Goal: Task Accomplishment & Management: Manage account settings

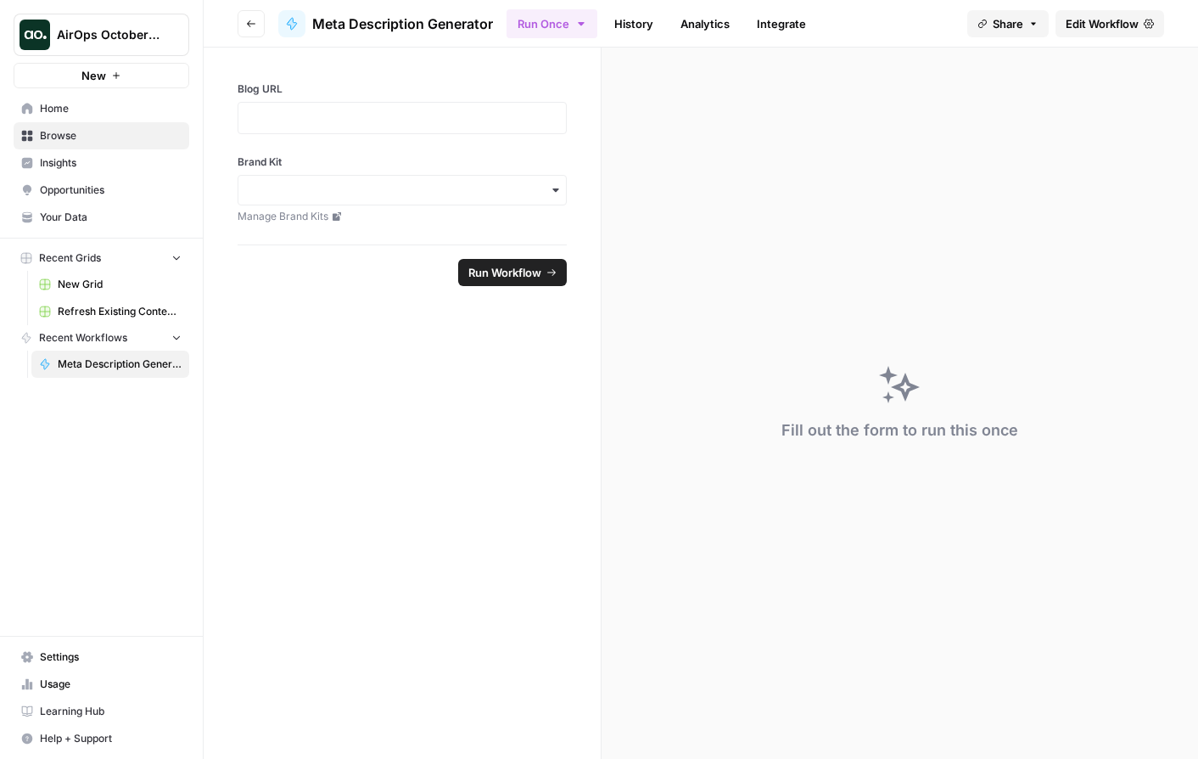
click at [129, 39] on span "AirOps October Cohort" at bounding box center [108, 34] width 103 height 17
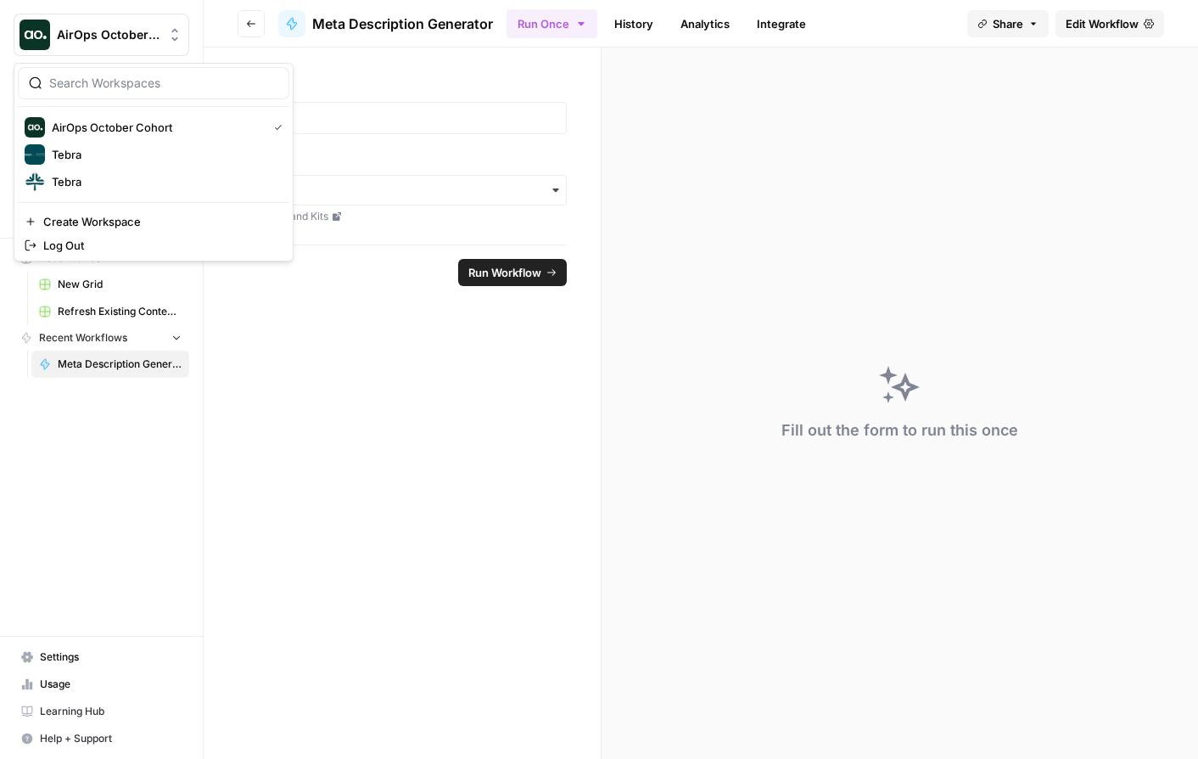
click at [280, 437] on form "Blog URL Brand Kit Manage Brand Kits Run Workflow" at bounding box center [403, 403] width 398 height 711
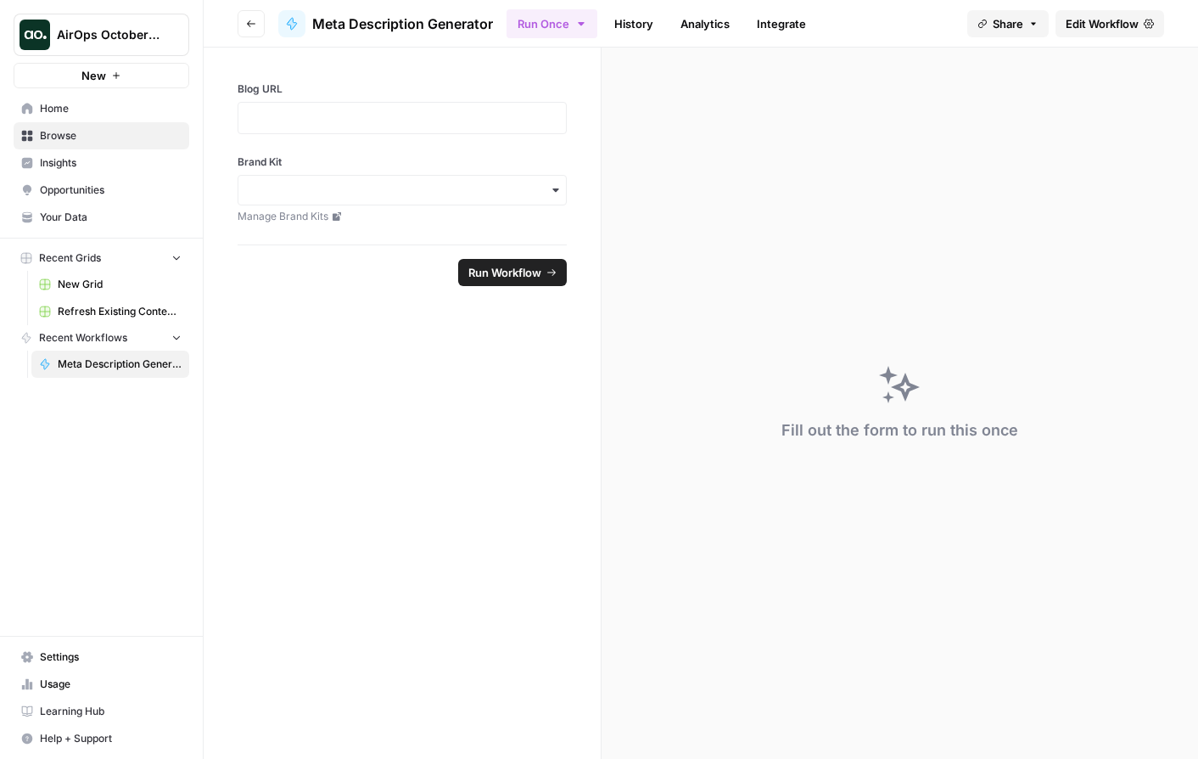
click at [64, 666] on link "Settings" at bounding box center [102, 656] width 176 height 27
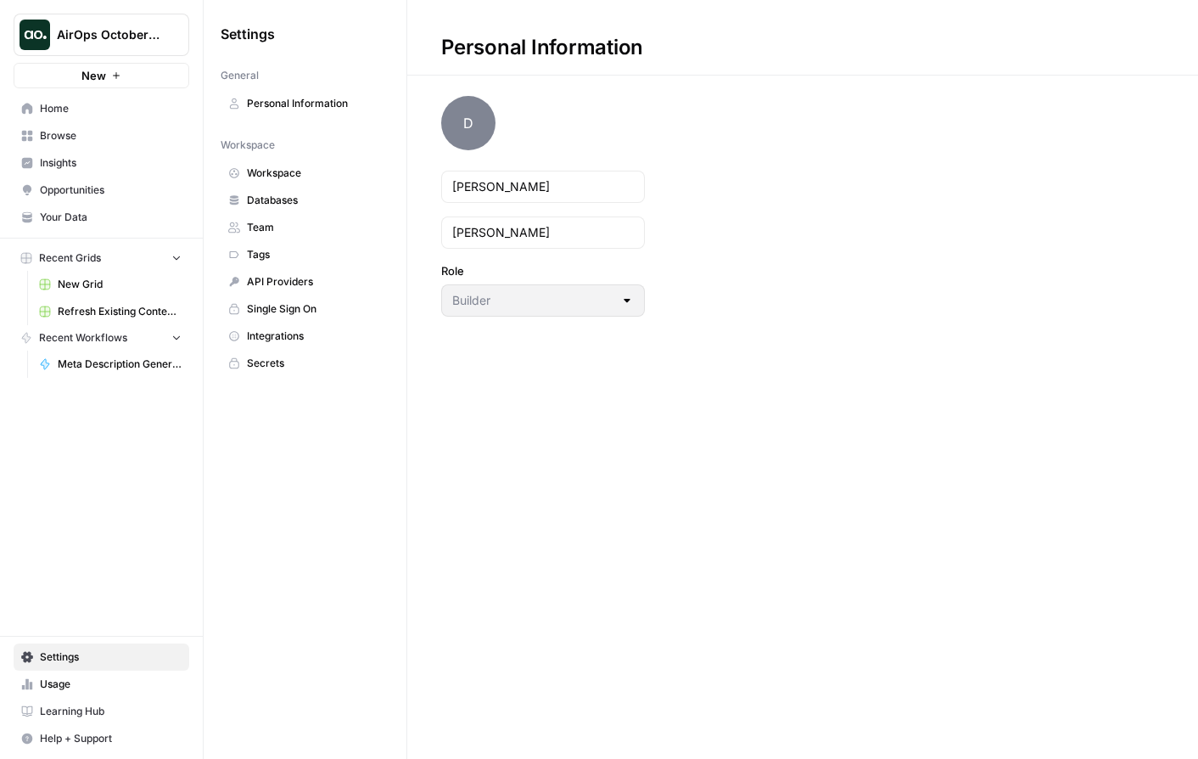
click at [132, 35] on span "AirOps October Cohort" at bounding box center [108, 34] width 103 height 17
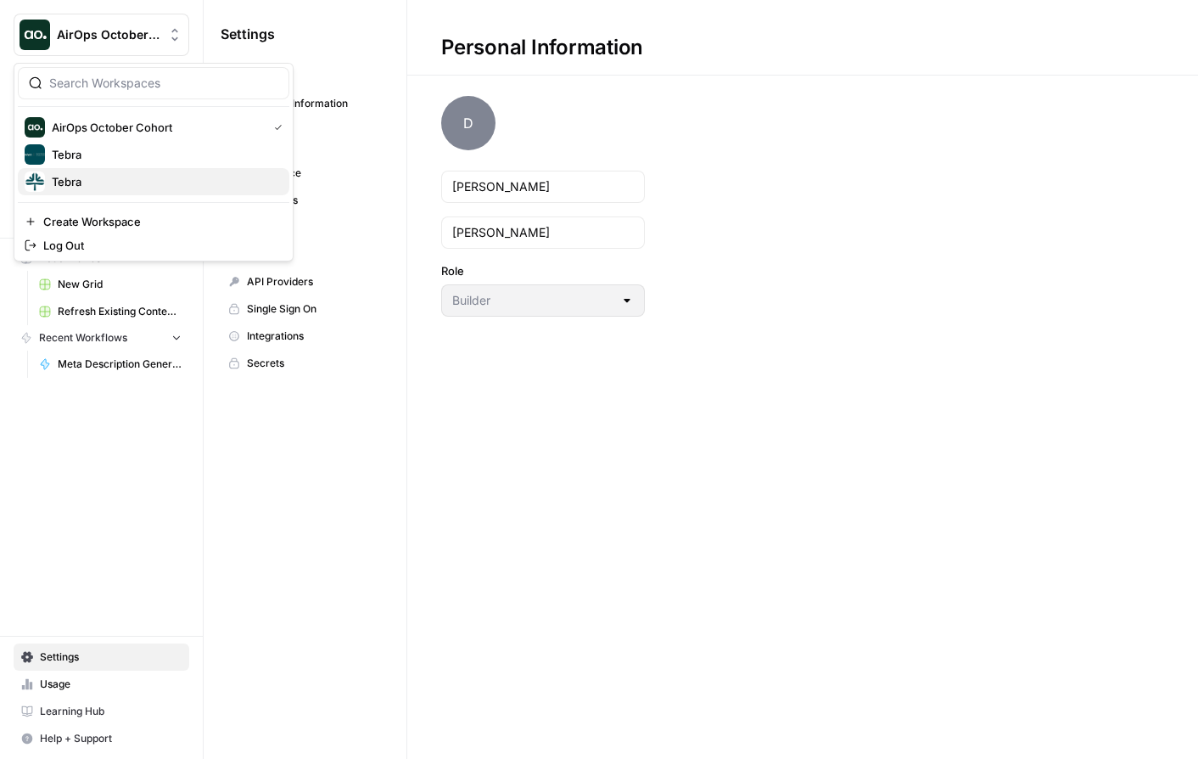
click at [127, 190] on div "Tebra" at bounding box center [154, 181] width 258 height 20
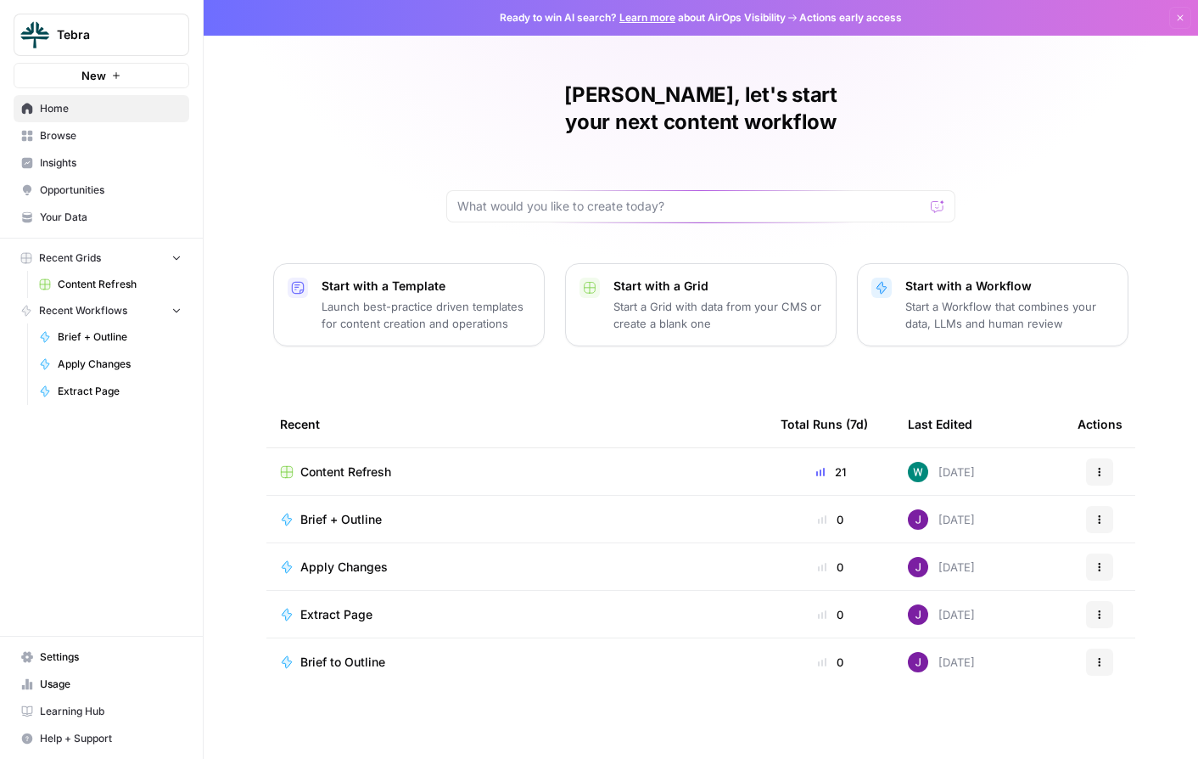
click at [76, 652] on span "Settings" at bounding box center [111, 656] width 142 height 15
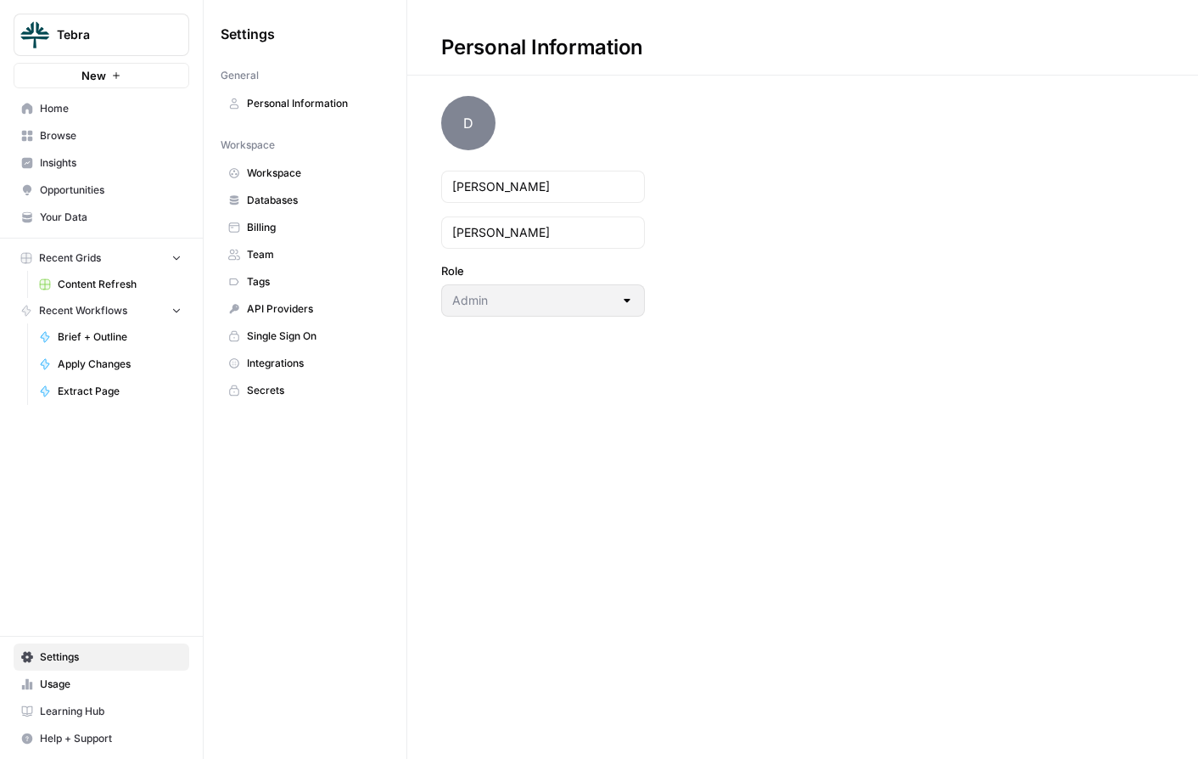
click at [290, 364] on span "Integrations" at bounding box center [314, 363] width 135 height 15
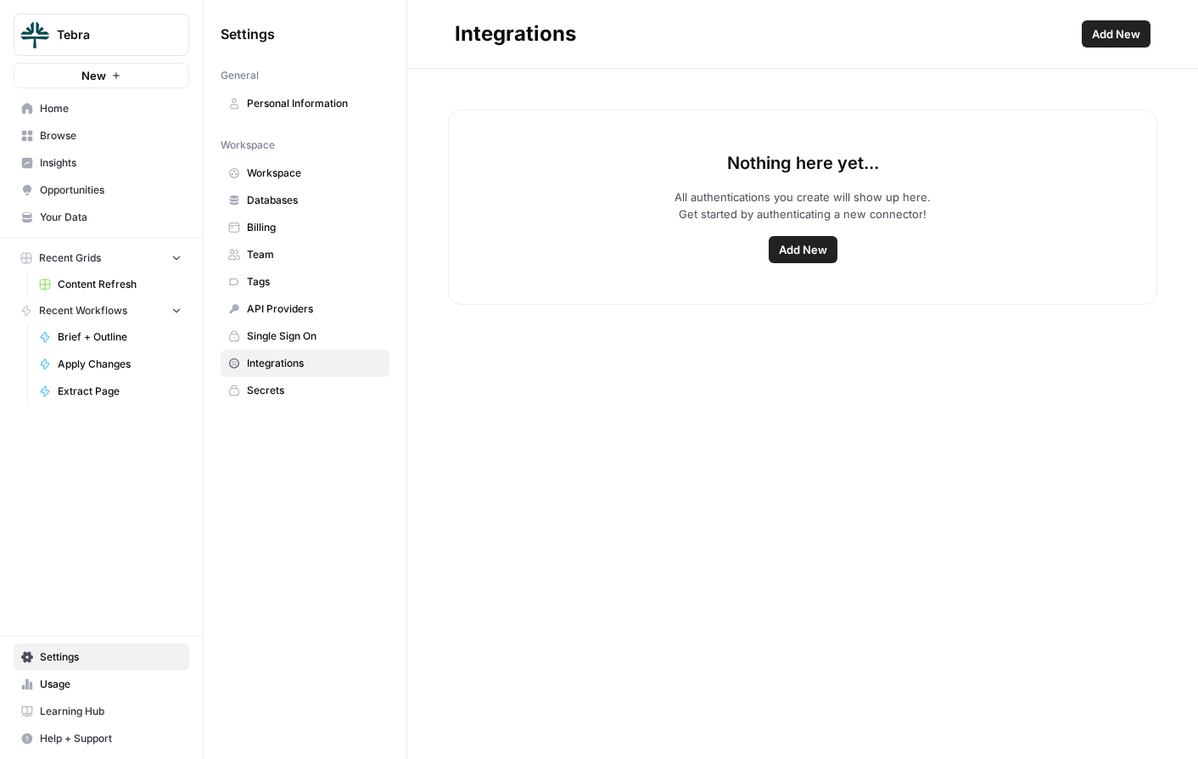
click at [830, 251] on button "Add New" at bounding box center [803, 249] width 69 height 27
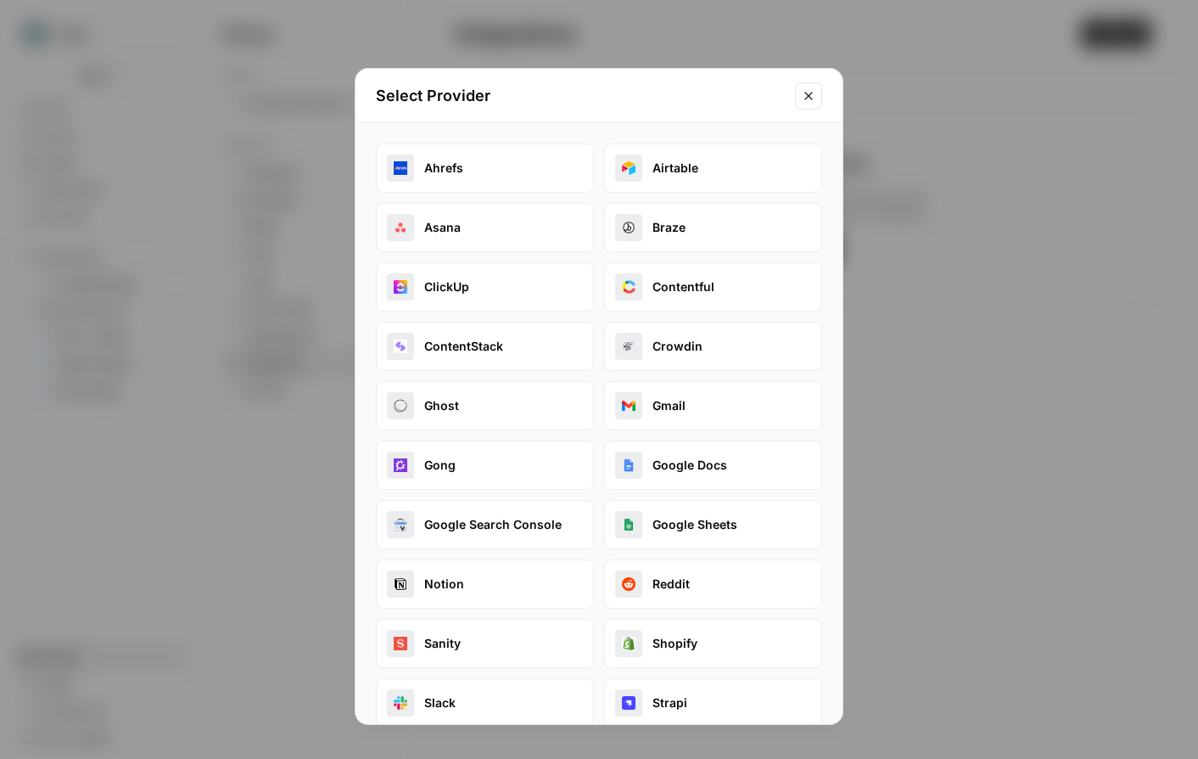
click at [527, 170] on button "Ahrefs" at bounding box center [485, 167] width 218 height 49
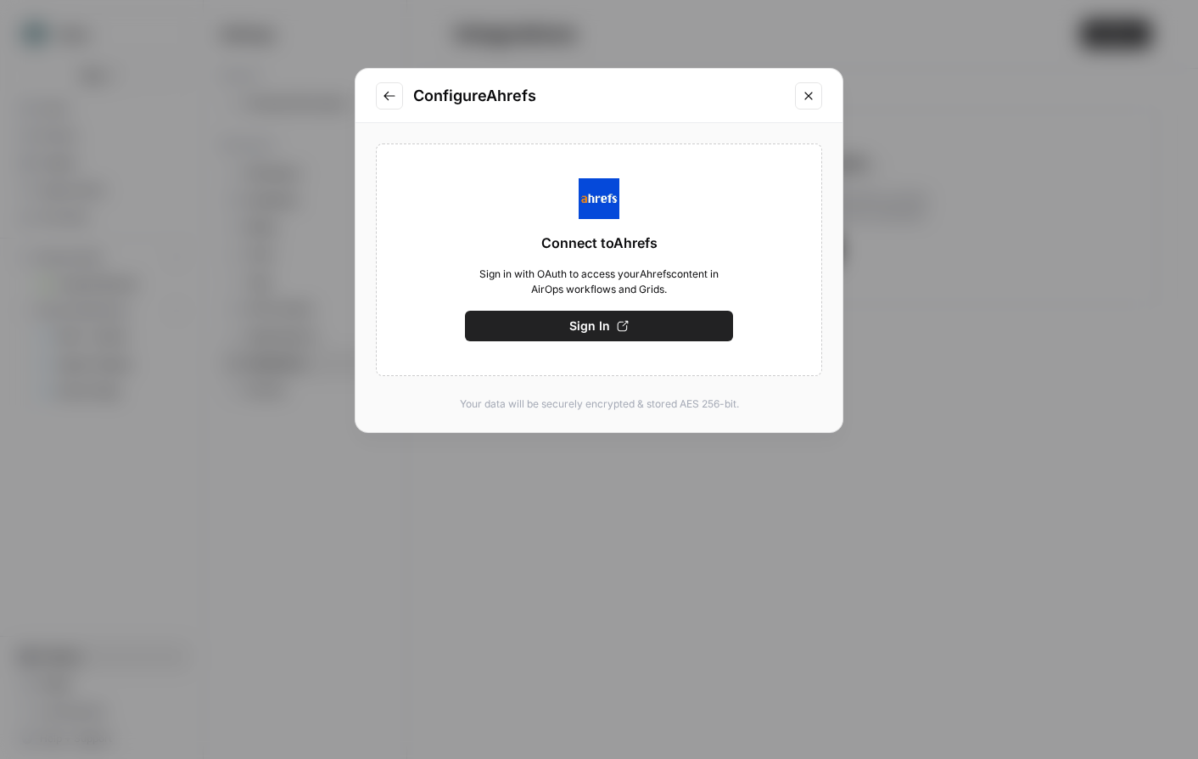
click at [633, 325] on button "Sign In" at bounding box center [599, 326] width 268 height 31
click at [631, 328] on button "Save" at bounding box center [599, 326] width 268 height 31
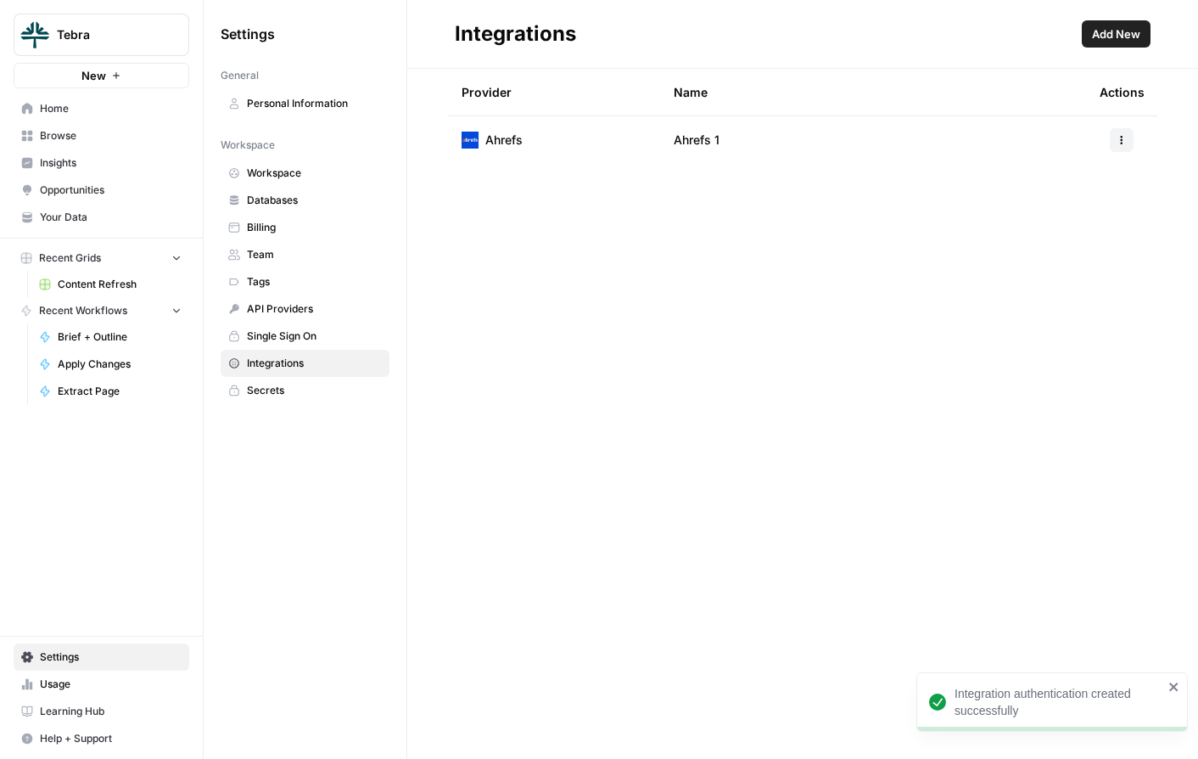
click at [1131, 33] on span "Add New" at bounding box center [1116, 33] width 48 height 17
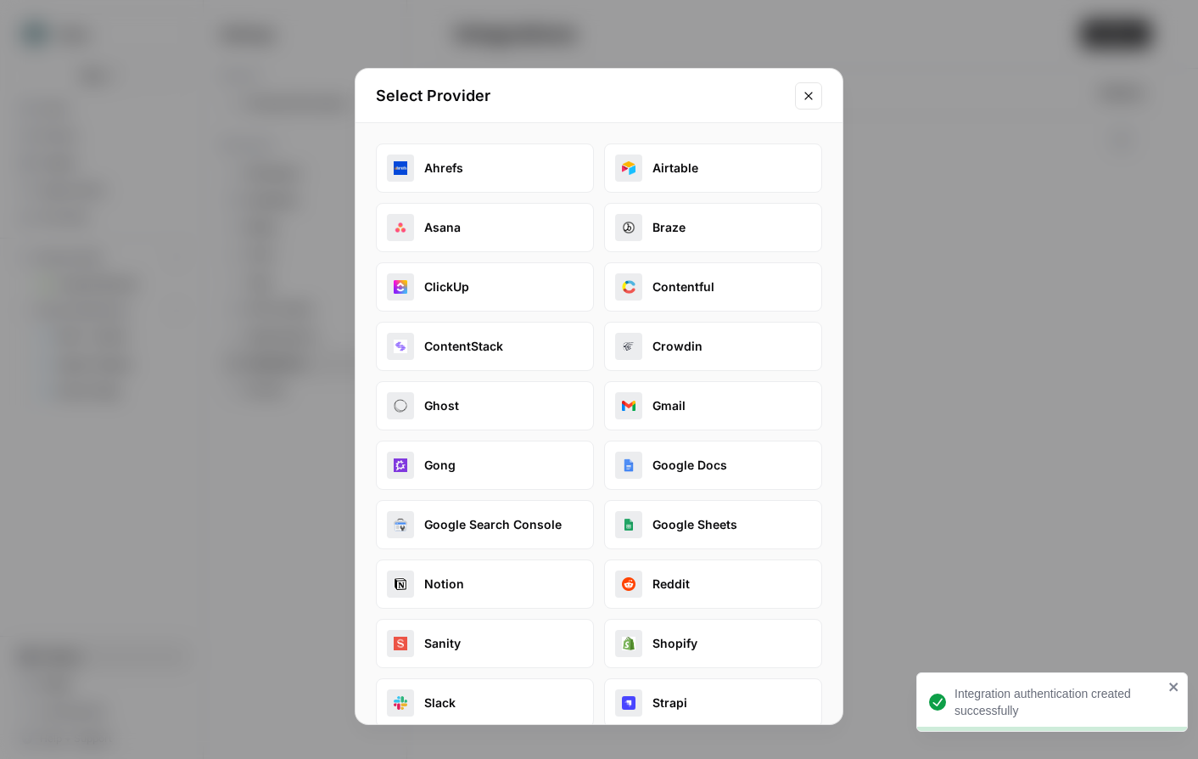
scroll to position [143, 0]
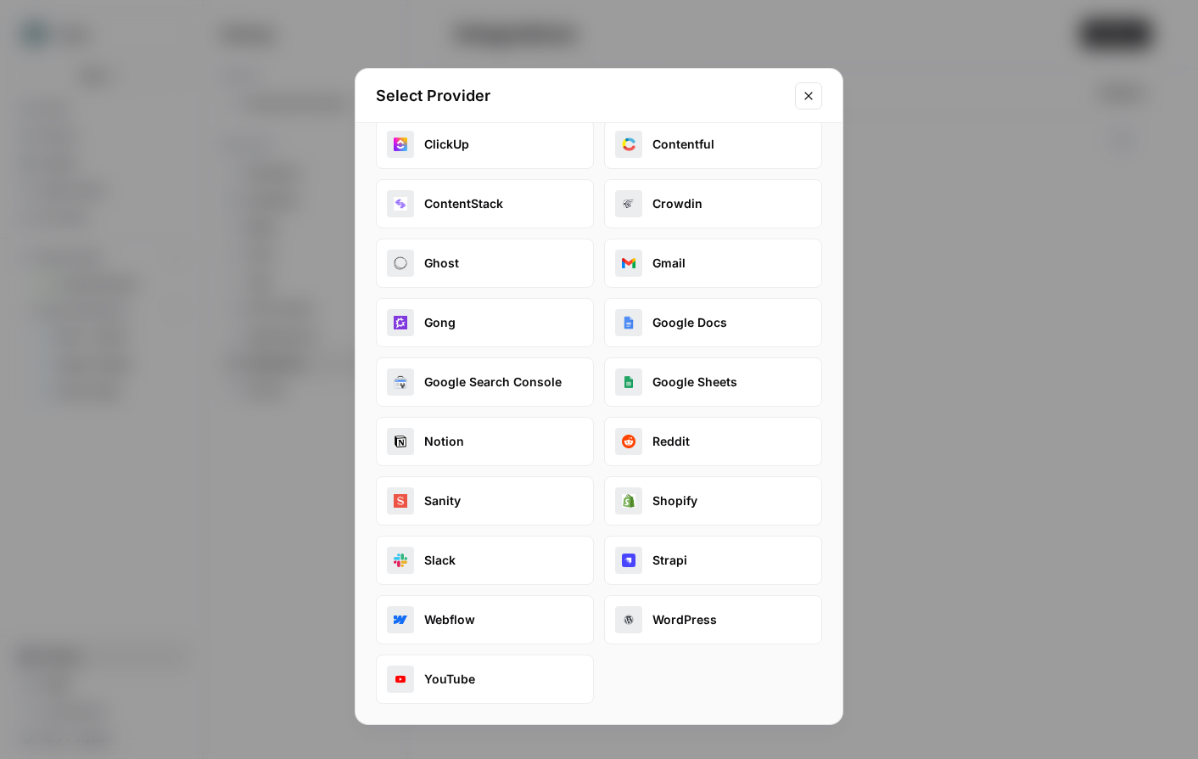
click at [516, 380] on button "Google Search Console" at bounding box center [485, 381] width 218 height 49
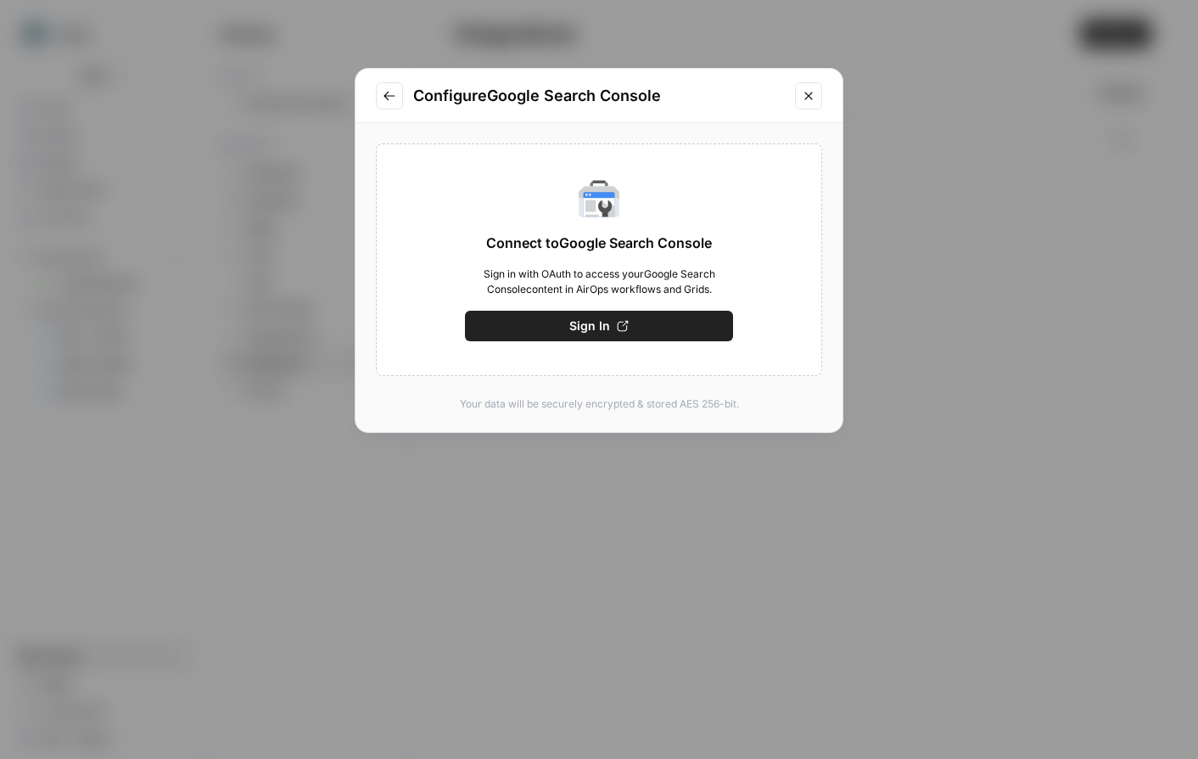
click at [644, 318] on button "Sign In" at bounding box center [599, 326] width 268 height 31
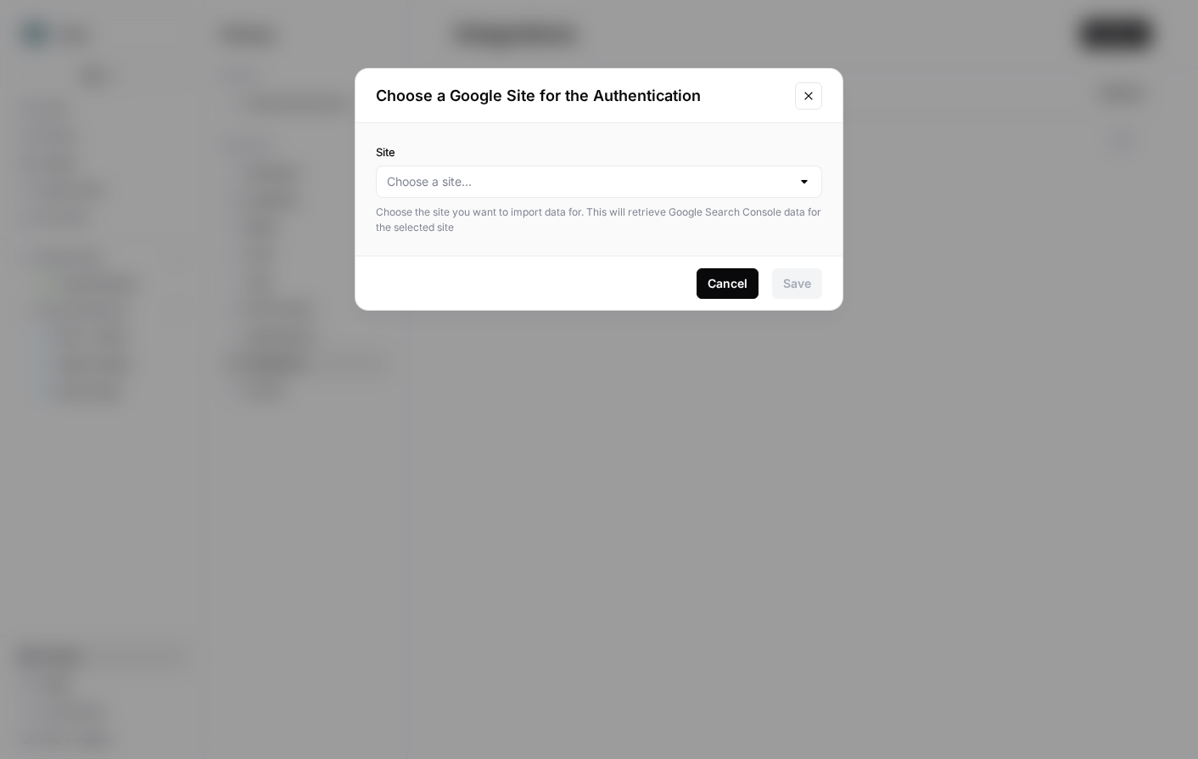
click at [805, 188] on div at bounding box center [805, 181] width 14 height 17
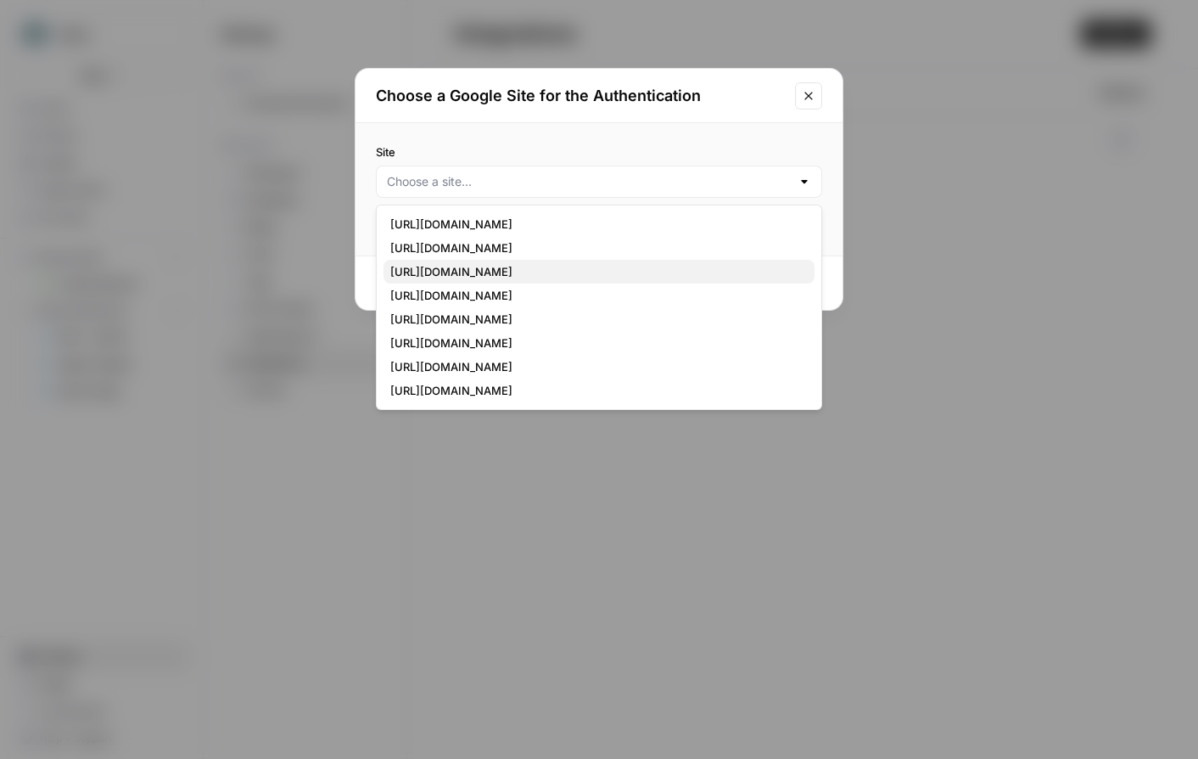
click at [619, 273] on span "https://www.tebra.com/" at bounding box center [595, 271] width 411 height 17
type input "https://www.tebra.com/"
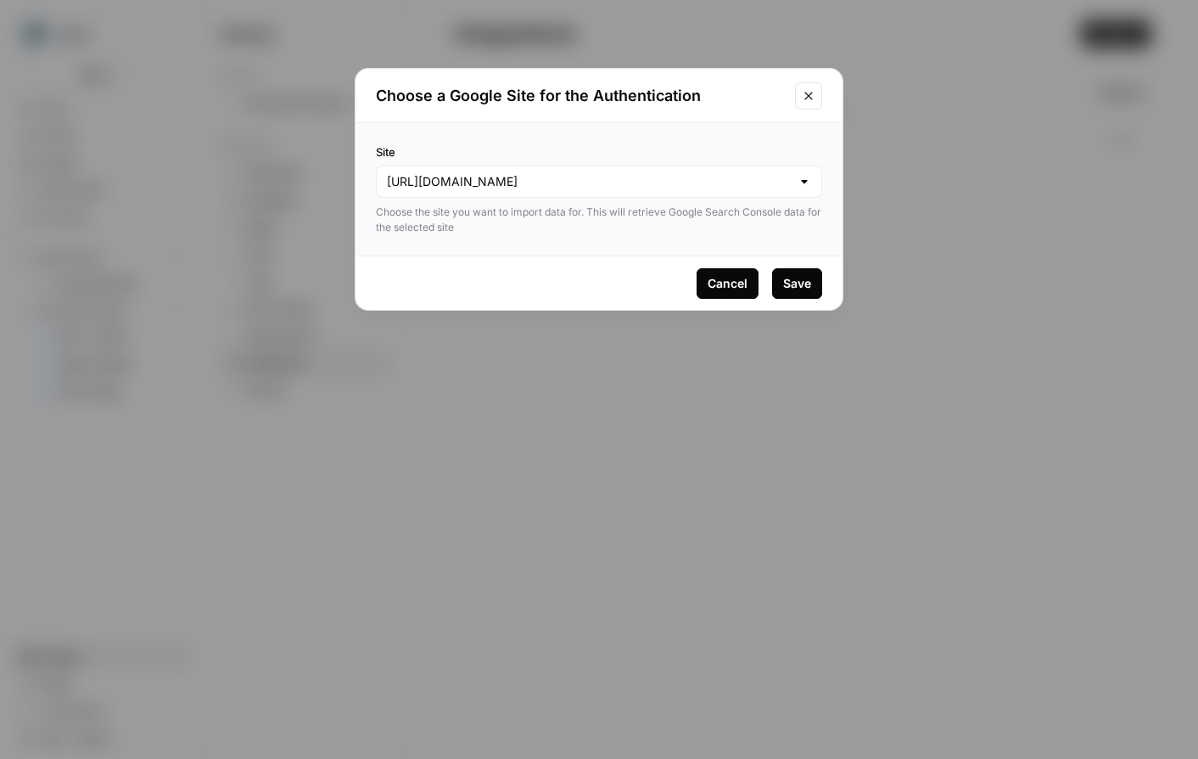
click at [790, 282] on div "Save" at bounding box center [797, 283] width 28 height 17
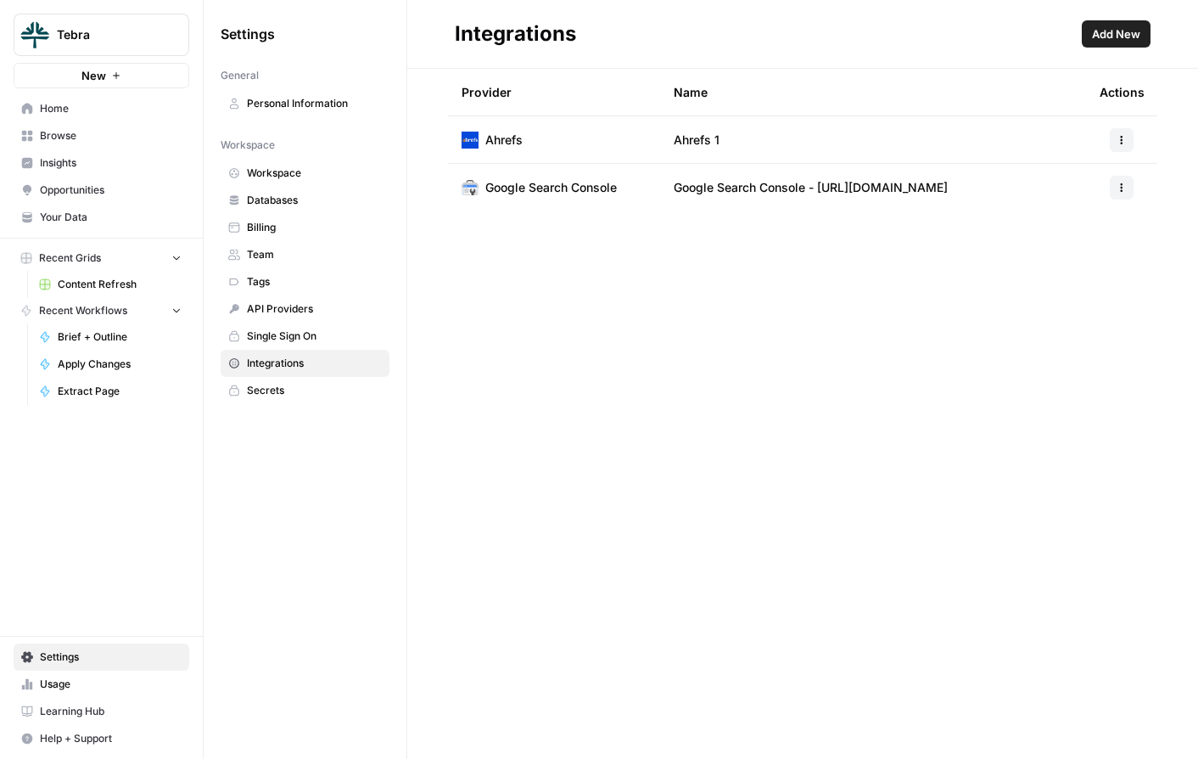
click at [1135, 41] on span "Add New" at bounding box center [1116, 33] width 48 height 17
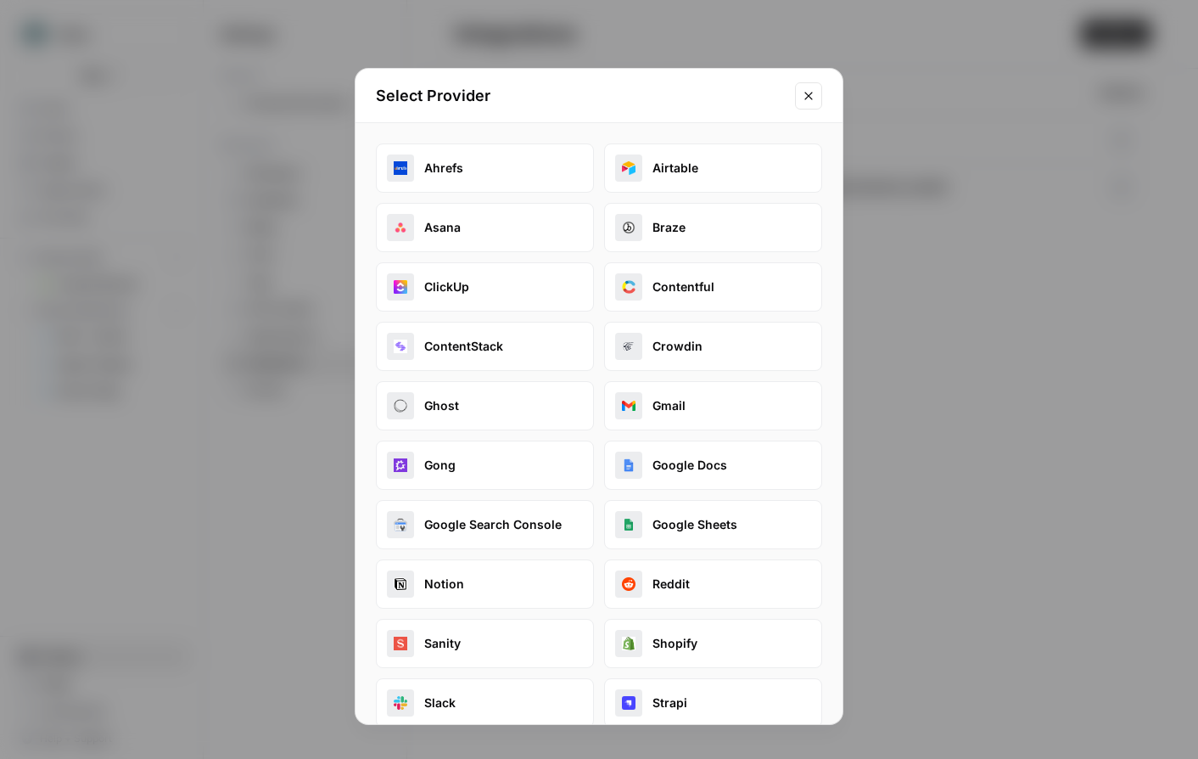
scroll to position [143, 0]
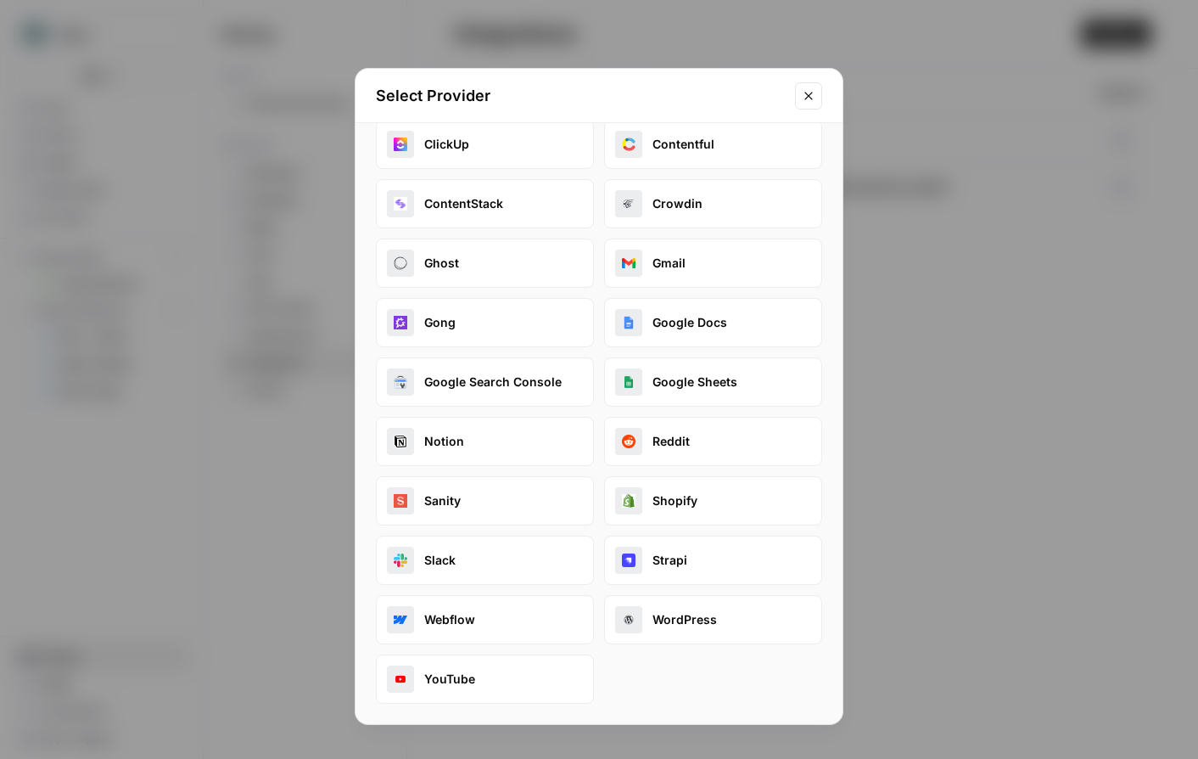
click at [524, 692] on button "YouTube" at bounding box center [485, 678] width 218 height 49
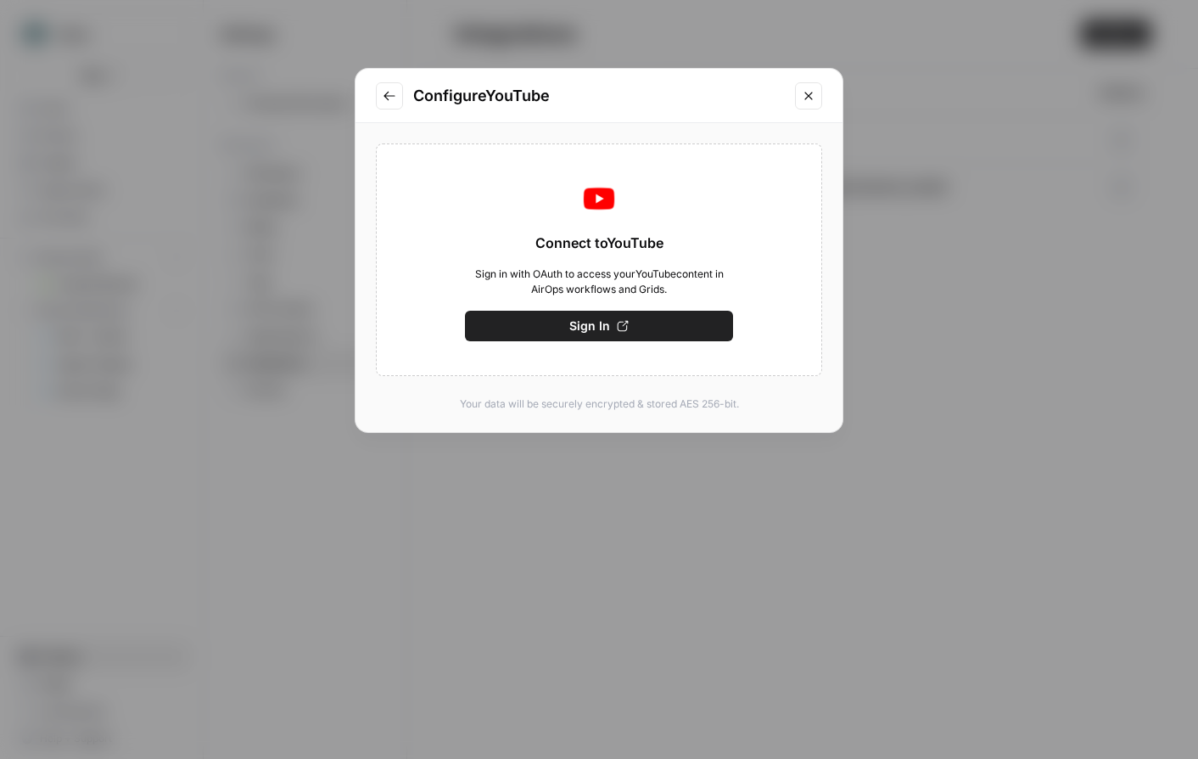
click at [668, 328] on button "Sign In" at bounding box center [599, 326] width 268 height 31
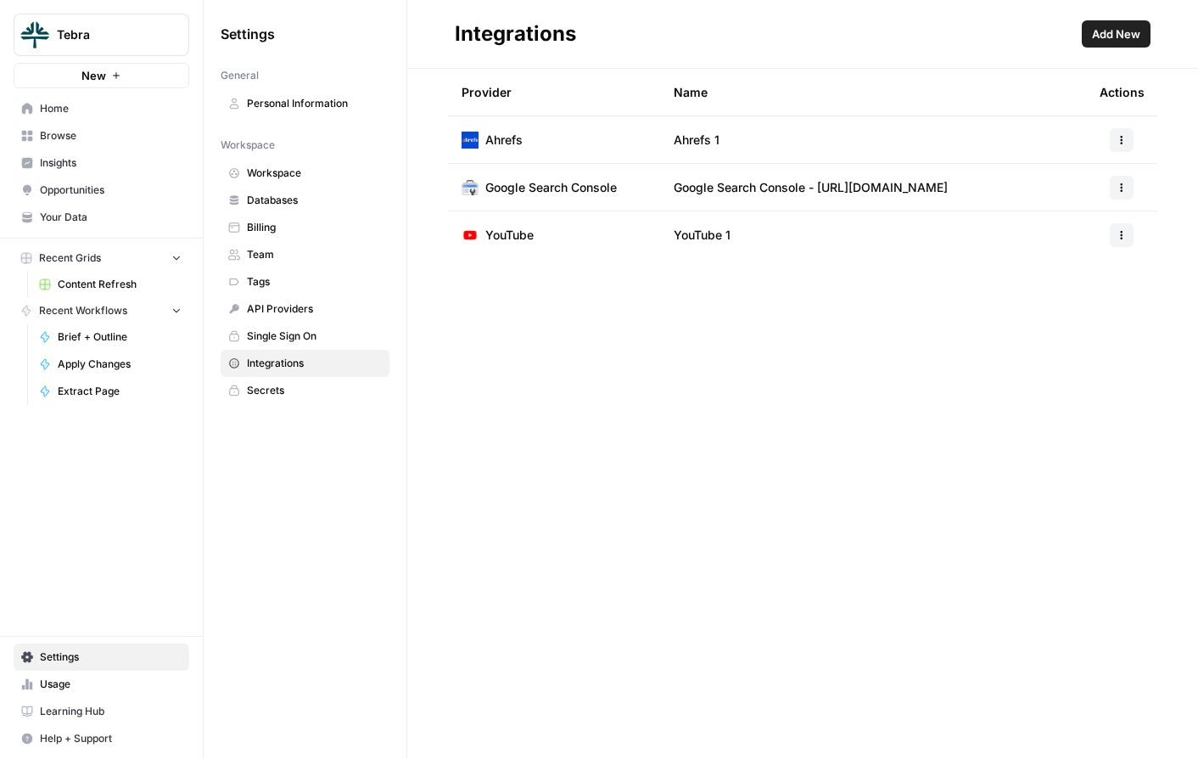
click at [1127, 31] on span "Add New" at bounding box center [1116, 33] width 48 height 17
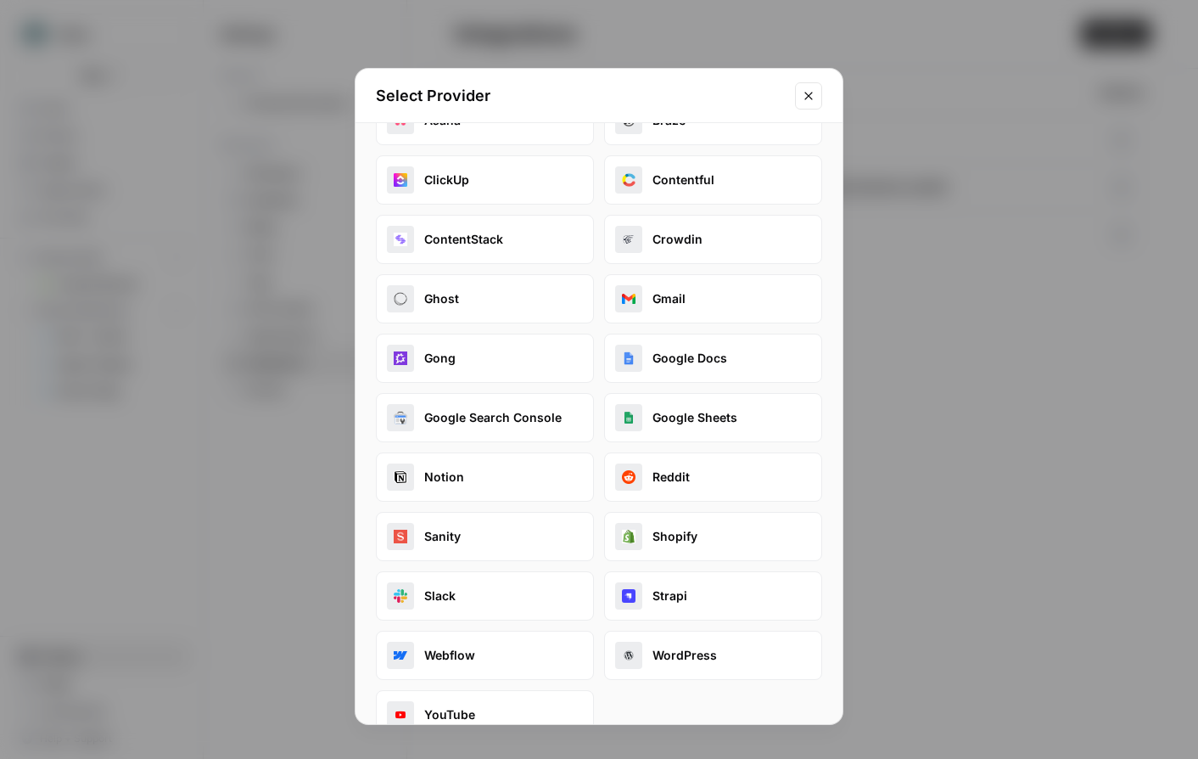
scroll to position [143, 0]
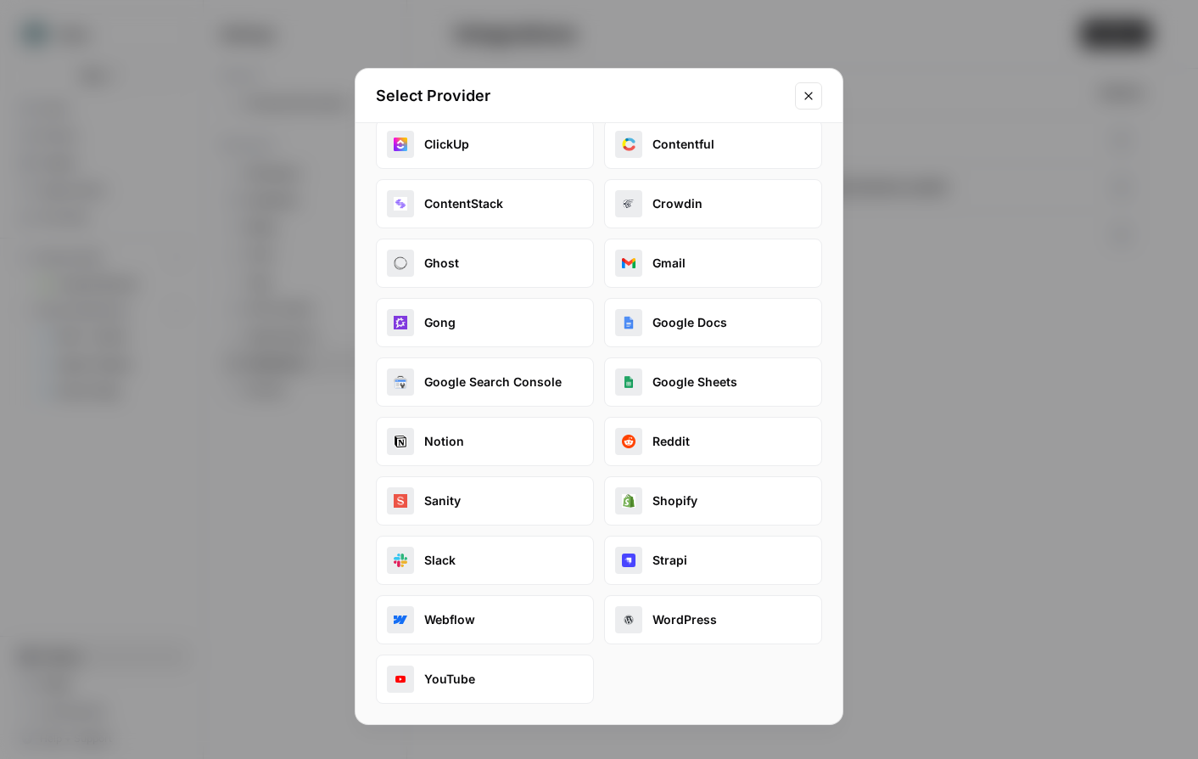
click at [820, 98] on button "Close modal" at bounding box center [808, 95] width 27 height 27
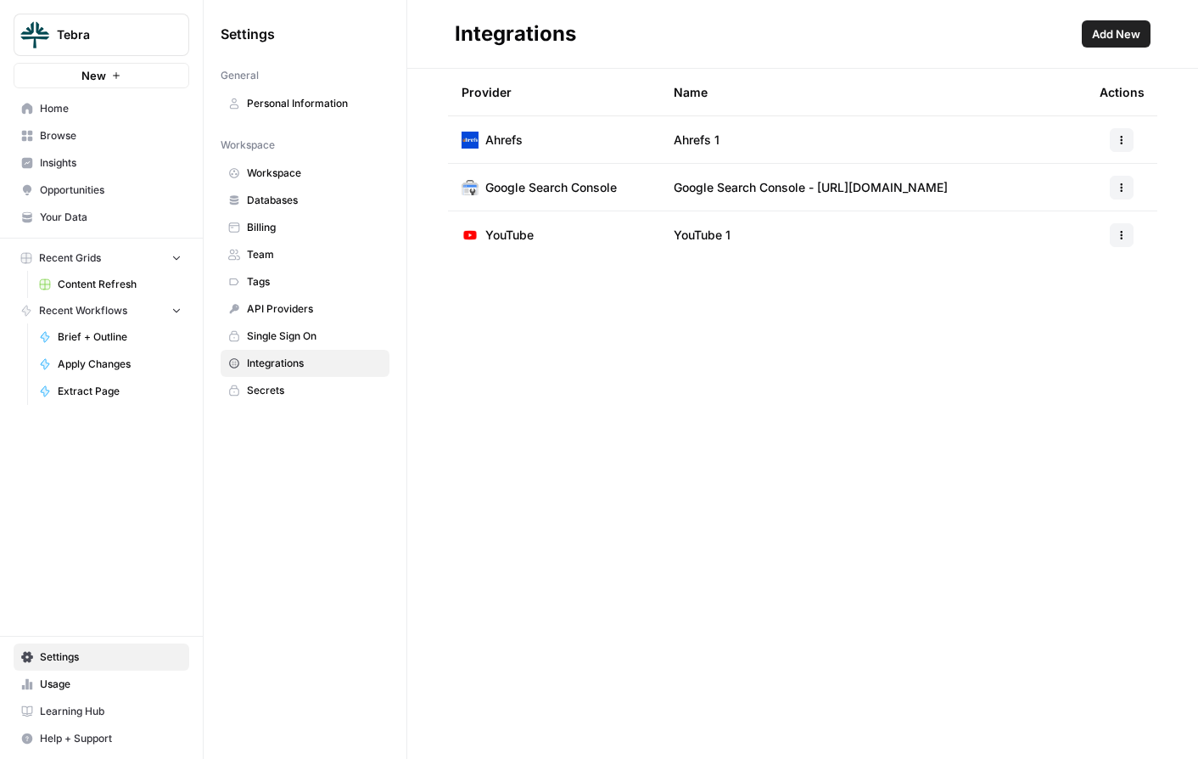
click at [267, 202] on span "Databases" at bounding box center [314, 200] width 135 height 15
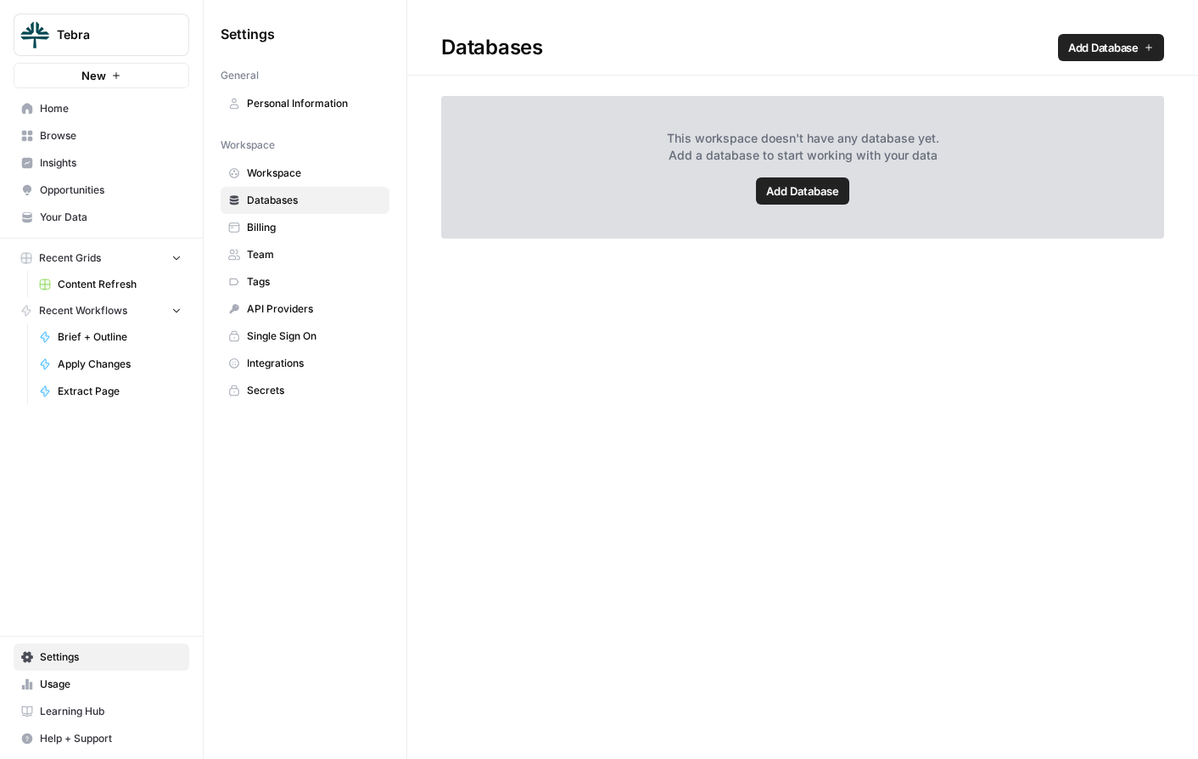
click at [279, 247] on span "Team" at bounding box center [314, 254] width 135 height 15
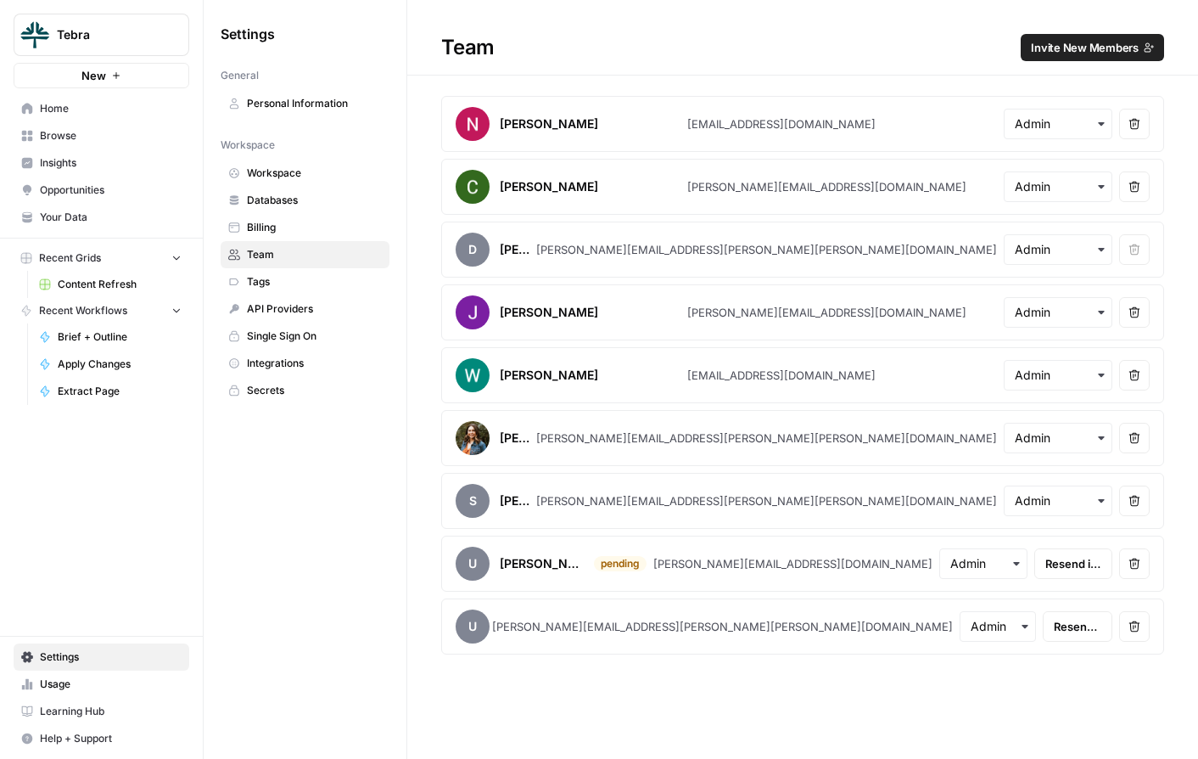
click at [134, 28] on span "Tebra" at bounding box center [108, 34] width 103 height 17
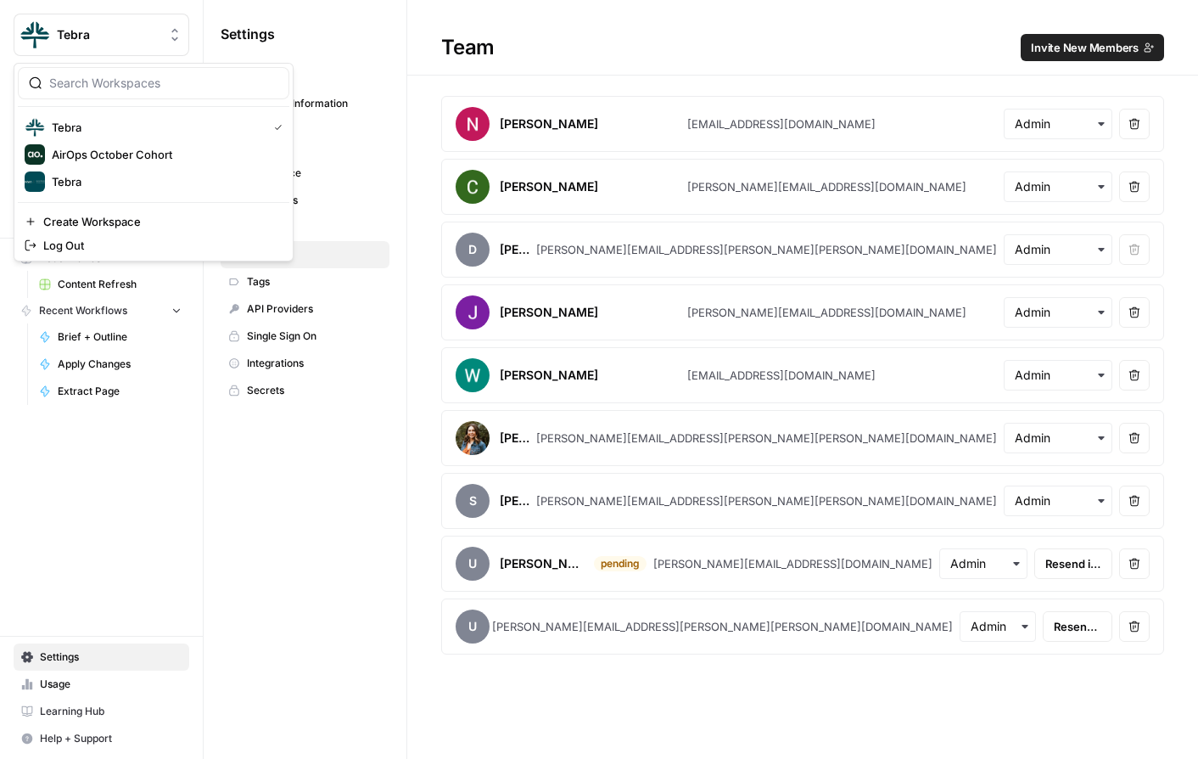
click at [297, 522] on div "Settings General Personal Information Workspace Workspace Databases Billing Tea…" at bounding box center [305, 379] width 203 height 759
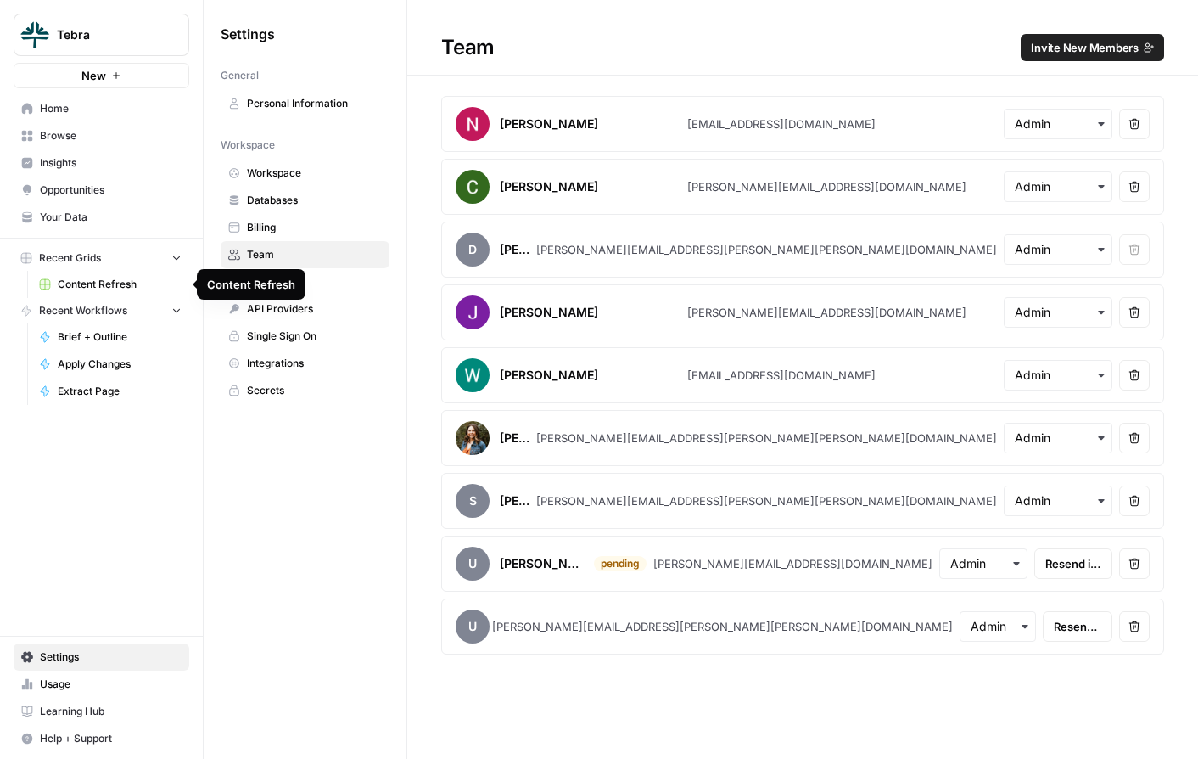
click at [90, 289] on span "Content Refresh" at bounding box center [120, 284] width 124 height 15
